Goal: Navigation & Orientation: Find specific page/section

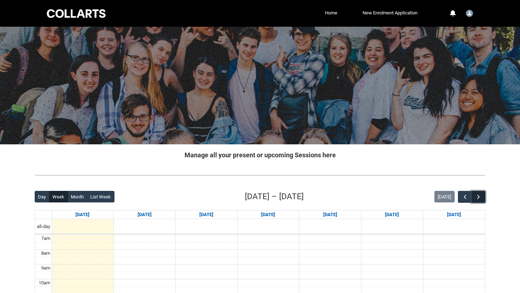
click at [475, 195] on span "button" at bounding box center [478, 196] width 7 height 7
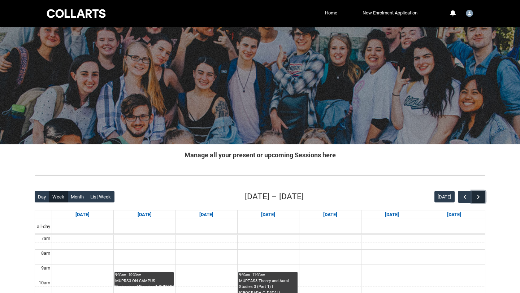
click at [475, 195] on span "button" at bounding box center [478, 196] width 7 height 7
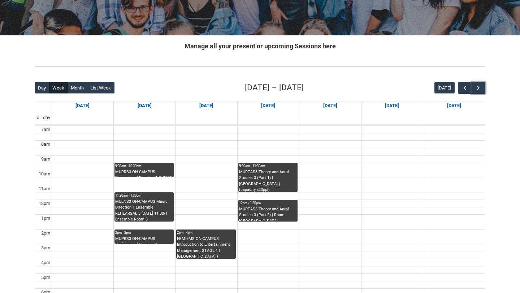
scroll to position [124, 0]
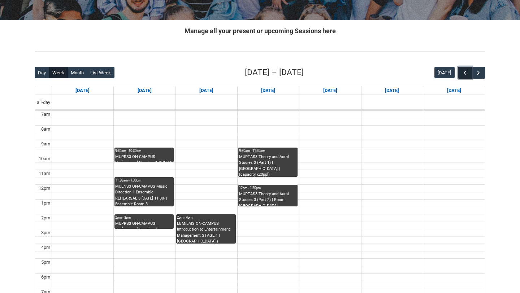
click at [459, 73] on button "button" at bounding box center [465, 73] width 14 height 12
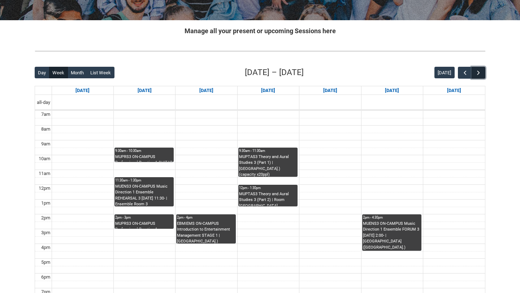
click at [477, 73] on span "button" at bounding box center [478, 72] width 7 height 7
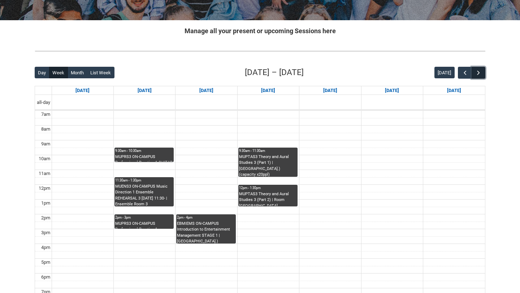
click at [477, 73] on span "button" at bounding box center [478, 72] width 7 height 7
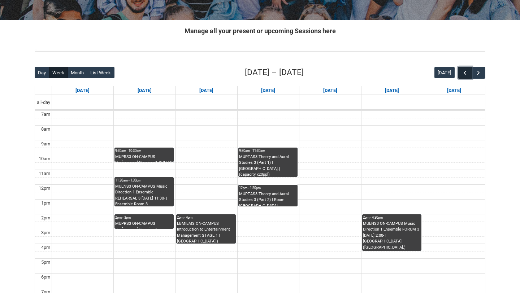
click at [467, 73] on span "button" at bounding box center [464, 72] width 7 height 7
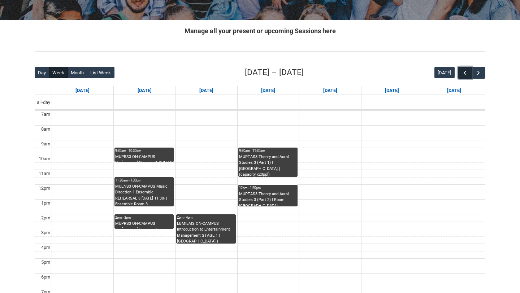
click at [467, 73] on span "button" at bounding box center [464, 72] width 7 height 7
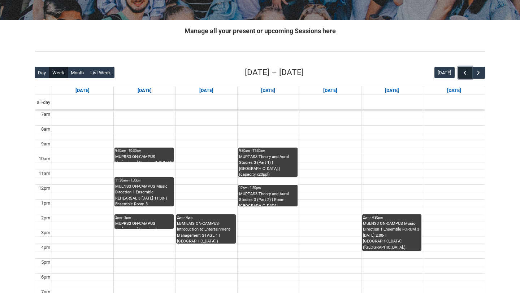
click at [467, 73] on span "button" at bounding box center [464, 72] width 7 height 7
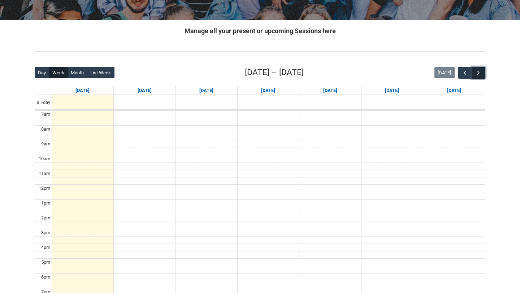
click at [479, 70] on span "button" at bounding box center [478, 72] width 7 height 7
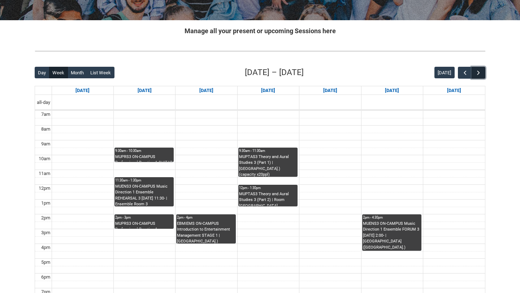
click at [479, 70] on span "button" at bounding box center [478, 72] width 7 height 7
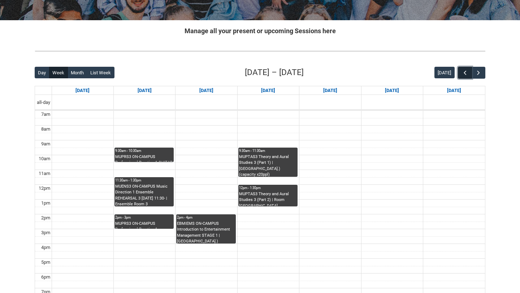
click at [468, 73] on button "button" at bounding box center [465, 73] width 14 height 12
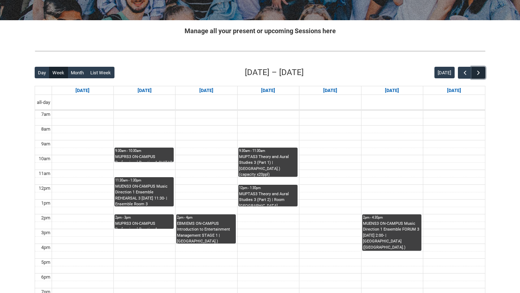
click at [484, 73] on button "button" at bounding box center [478, 73] width 14 height 12
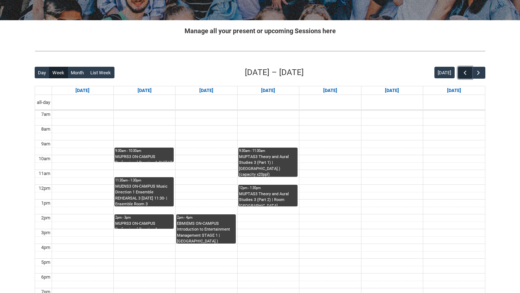
click at [465, 74] on span "button" at bounding box center [464, 72] width 7 height 7
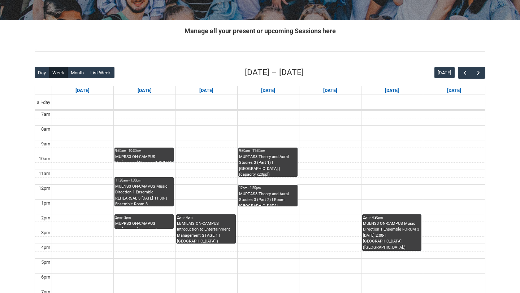
click at [498, 73] on div "Skip to Main Content Collarts Education Community Home New Enrolment Applicatio…" at bounding box center [260, 145] width 520 height 538
click at [476, 70] on span "button" at bounding box center [478, 72] width 7 height 7
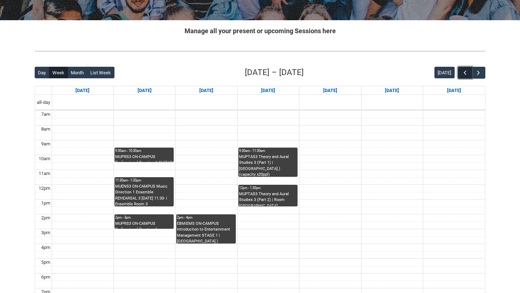
click at [463, 70] on span "button" at bounding box center [464, 72] width 7 height 7
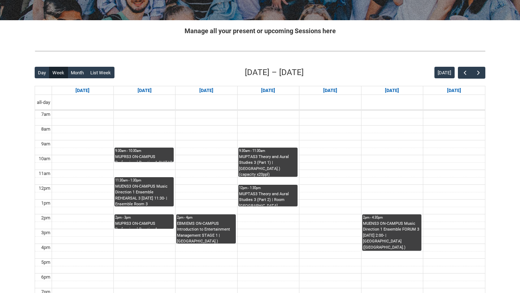
click at [493, 78] on div "Skip to Main Content Collarts Education Community Home New Enrolment Applicatio…" at bounding box center [260, 145] width 520 height 538
click at [461, 71] on span "button" at bounding box center [464, 72] width 7 height 7
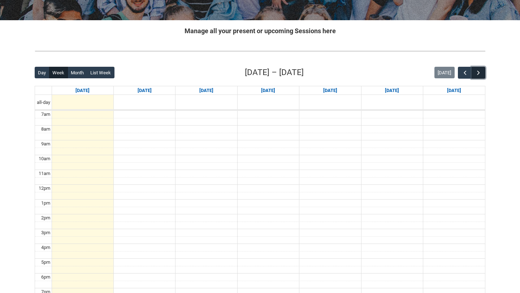
click at [478, 74] on span "button" at bounding box center [478, 72] width 7 height 7
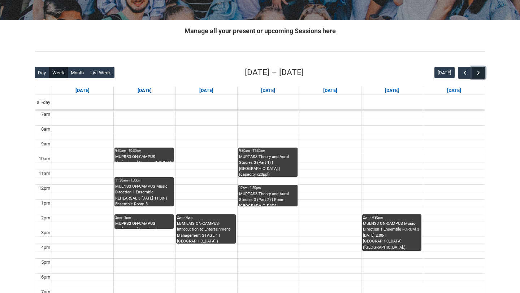
click at [484, 73] on button "button" at bounding box center [478, 73] width 14 height 12
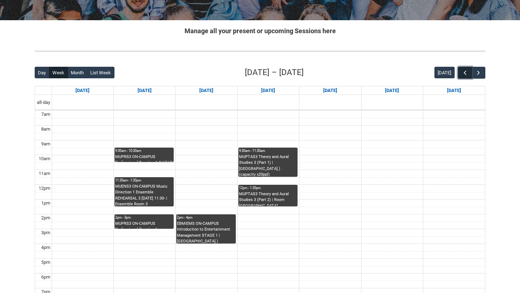
click at [467, 73] on span "button" at bounding box center [464, 72] width 7 height 7
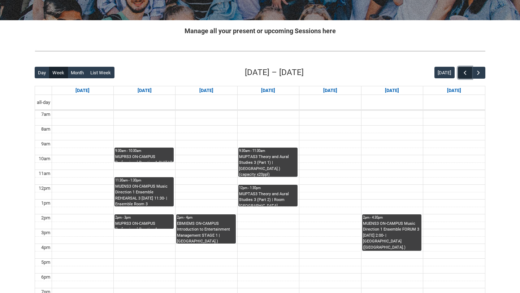
click at [467, 73] on span "button" at bounding box center [464, 72] width 7 height 7
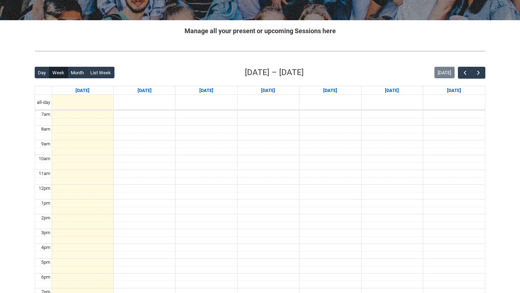
click at [486, 72] on div "Back Loading... This page should update in a few seconds... Day Week Month List…" at bounding box center [260, 207] width 462 height 293
click at [485, 72] on button "button" at bounding box center [478, 73] width 14 height 12
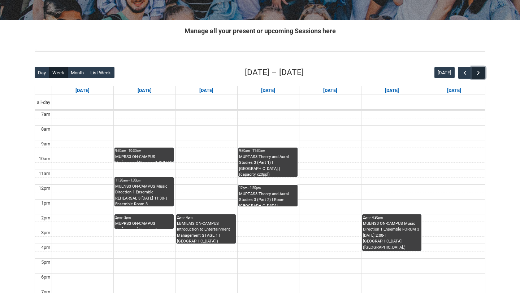
click at [485, 72] on button "button" at bounding box center [478, 73] width 14 height 12
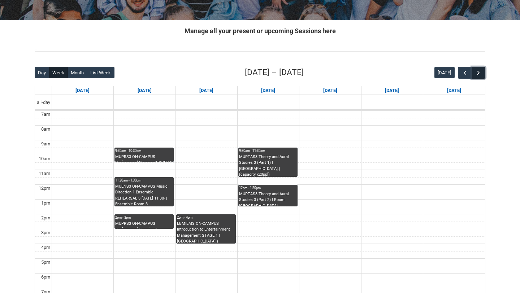
click at [485, 72] on button "button" at bounding box center [478, 73] width 14 height 12
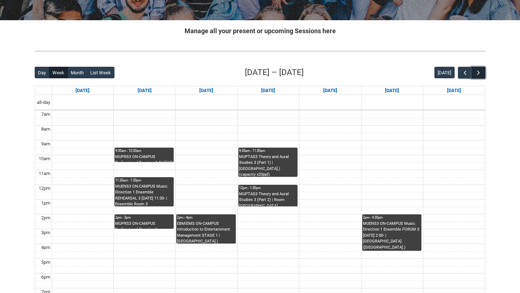
click at [485, 72] on button "button" at bounding box center [478, 73] width 14 height 12
click at [467, 74] on span "button" at bounding box center [464, 72] width 7 height 7
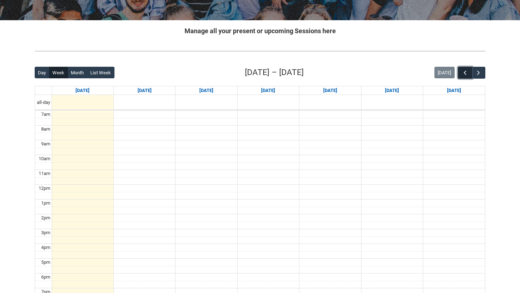
click at [467, 74] on span "button" at bounding box center [464, 72] width 7 height 7
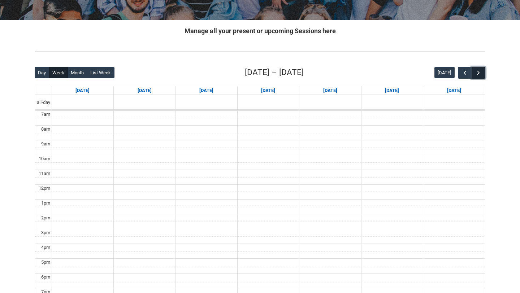
click at [484, 76] on button "button" at bounding box center [478, 73] width 14 height 12
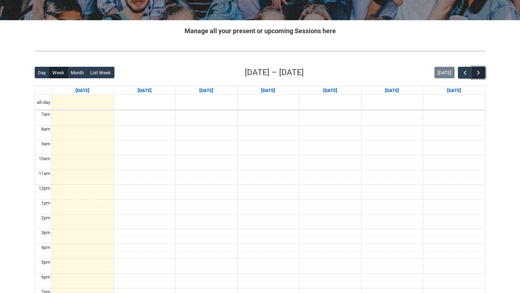
click at [484, 76] on button "button" at bounding box center [478, 73] width 14 height 12
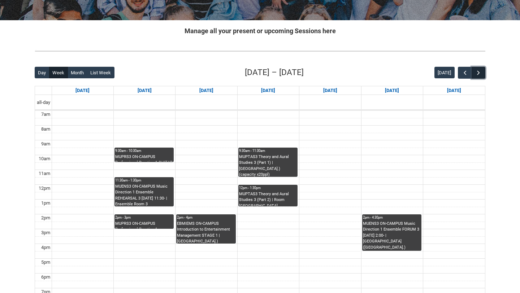
click at [484, 76] on button "button" at bounding box center [478, 73] width 14 height 12
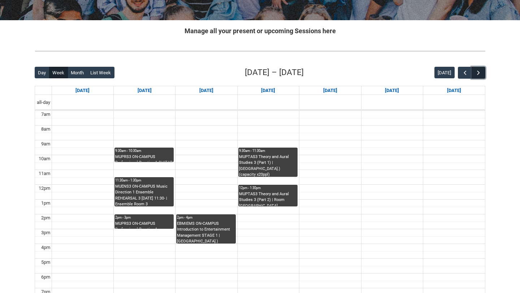
click at [484, 76] on button "button" at bounding box center [478, 73] width 14 height 12
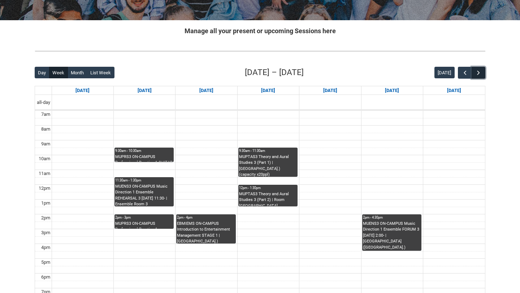
click at [484, 76] on button "button" at bounding box center [478, 73] width 14 height 12
click at [465, 77] on button "button" at bounding box center [465, 73] width 14 height 12
click at [478, 76] on button "button" at bounding box center [478, 73] width 14 height 12
click at [466, 77] on button "button" at bounding box center [465, 73] width 14 height 12
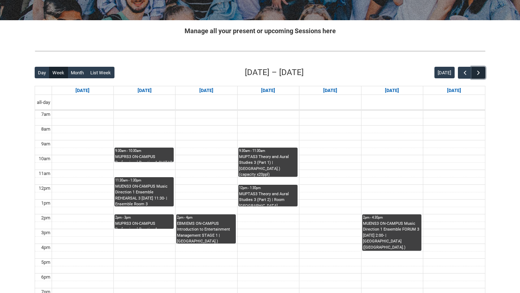
click at [477, 77] on button "button" at bounding box center [478, 73] width 14 height 12
click at [459, 75] on button "button" at bounding box center [465, 73] width 14 height 12
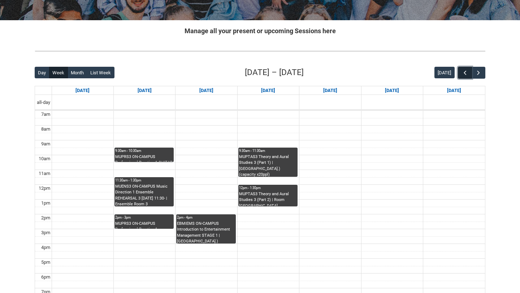
click at [459, 75] on button "button" at bounding box center [465, 73] width 14 height 12
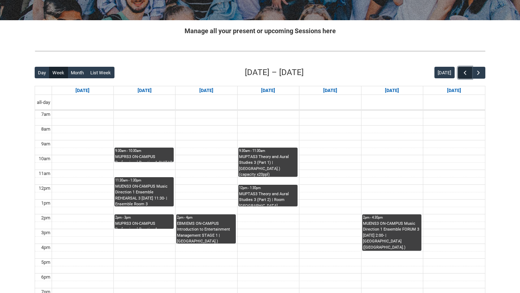
click at [462, 76] on span "button" at bounding box center [464, 72] width 7 height 7
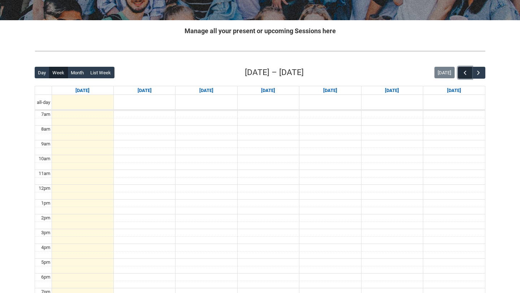
click at [462, 76] on span "button" at bounding box center [464, 72] width 7 height 7
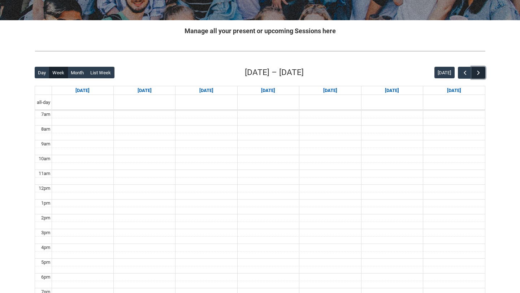
click at [478, 74] on span "button" at bounding box center [478, 72] width 7 height 7
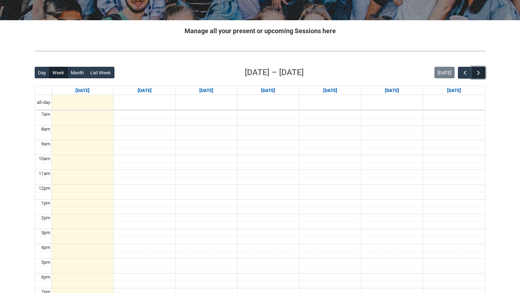
click at [478, 74] on span "button" at bounding box center [478, 72] width 7 height 7
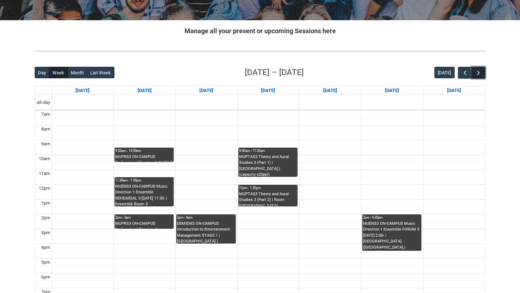
click at [478, 74] on span "button" at bounding box center [478, 72] width 7 height 7
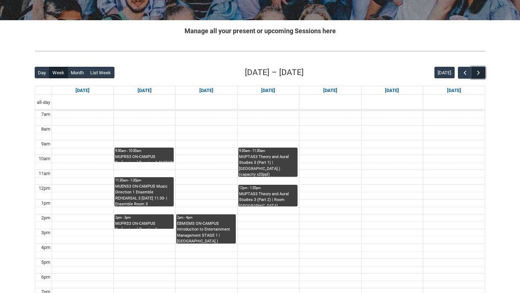
click at [478, 74] on span "button" at bounding box center [478, 72] width 7 height 7
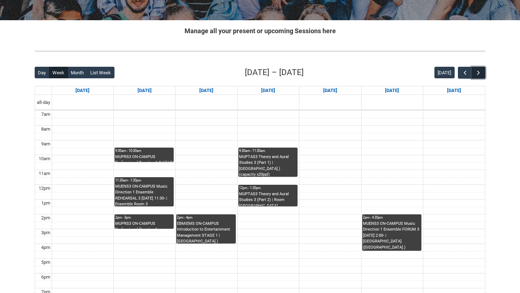
click at [478, 74] on span "button" at bounding box center [478, 72] width 7 height 7
click at [466, 76] on button "button" at bounding box center [465, 73] width 14 height 12
click at [503, 71] on div "Skip to Main Content Collarts Education Community Home New Enrolment Applicatio…" at bounding box center [260, 145] width 520 height 538
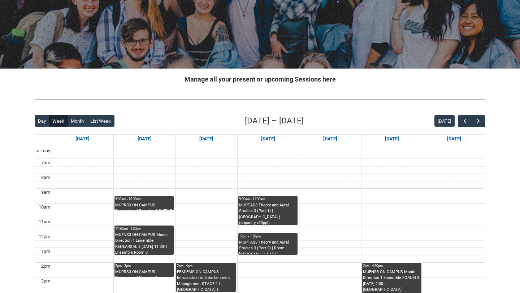
scroll to position [0, 0]
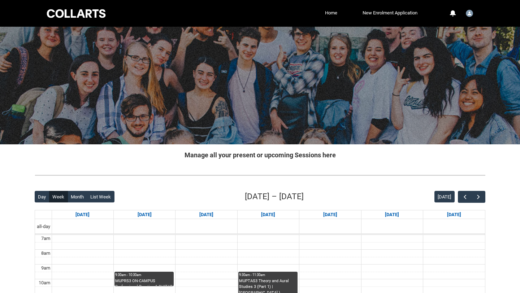
click at [60, 17] on div at bounding box center [75, 13] width 61 height 11
